Goal: Task Accomplishment & Management: Manage account settings

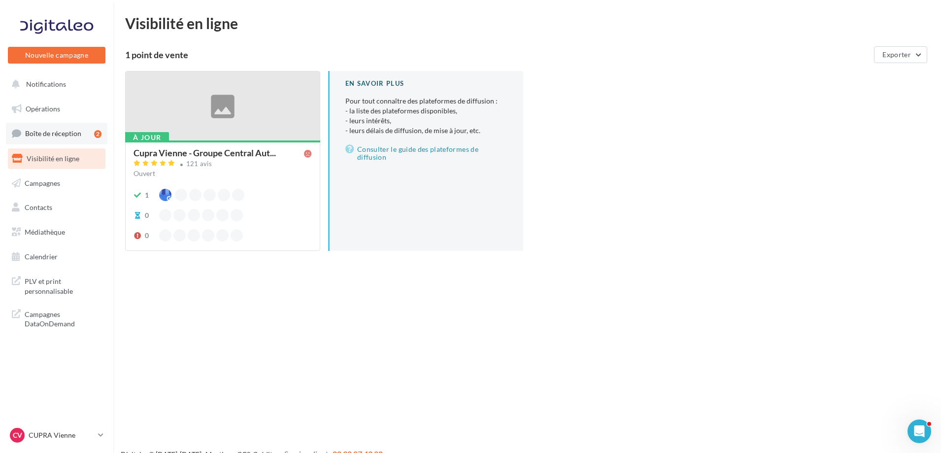
click at [84, 138] on link "Boîte de réception 2" at bounding box center [56, 133] width 101 height 21
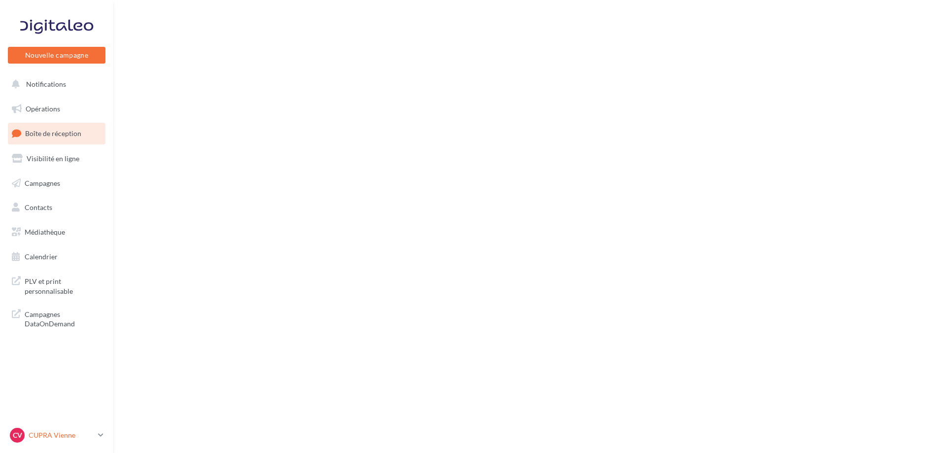
click at [93, 437] on p "CUPRA Vienne" at bounding box center [62, 435] width 66 height 10
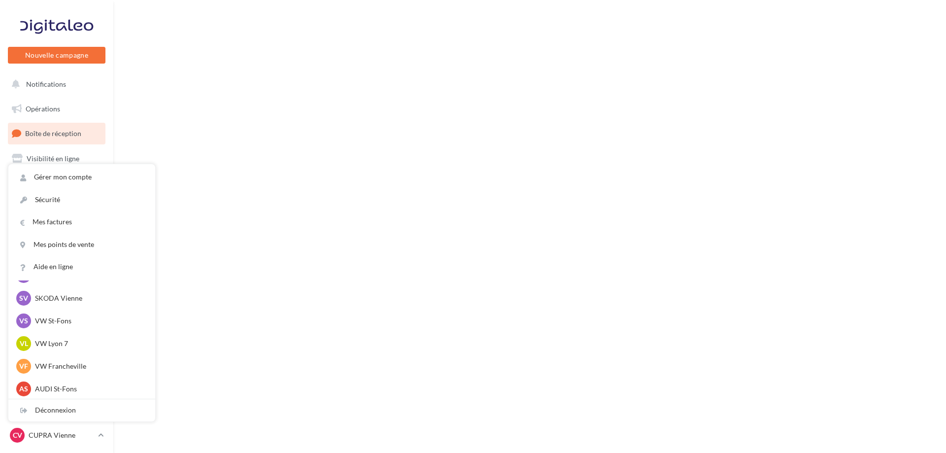
scroll to position [136, 0]
click at [55, 370] on div "CA Central Autos Laura.CA" at bounding box center [81, 364] width 131 height 15
click at [49, 362] on p "Central Autos" at bounding box center [89, 365] width 108 height 10
click at [68, 407] on div "Déconnexion" at bounding box center [81, 410] width 147 height 22
